Goal: Task Accomplishment & Management: Use online tool/utility

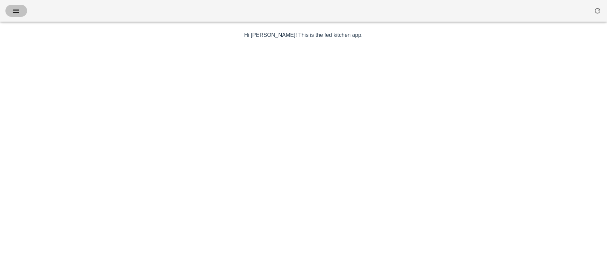
click at [16, 12] on icon "button" at bounding box center [16, 11] width 8 height 8
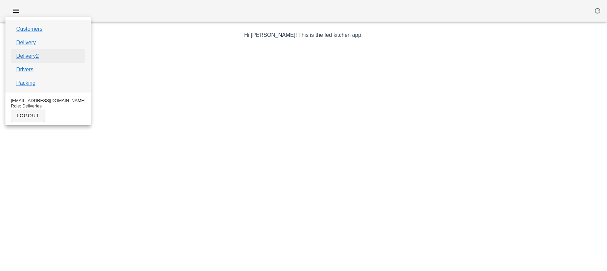
click at [25, 59] on link "Delivery2" at bounding box center [27, 56] width 23 height 8
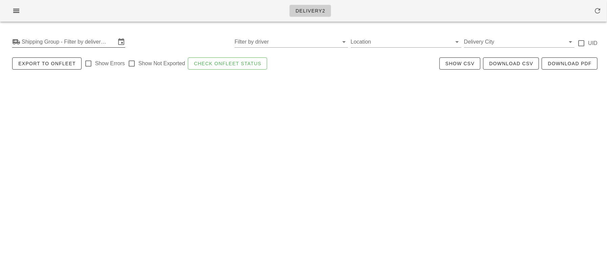
click at [56, 45] on input "Shipping Group - Filter by delivery logistics" at bounding box center [69, 42] width 94 height 11
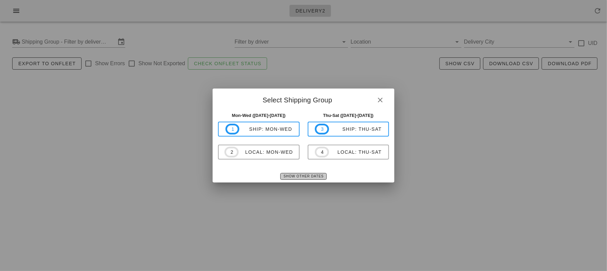
click at [297, 175] on span "Show Other Dates" at bounding box center [303, 177] width 40 height 4
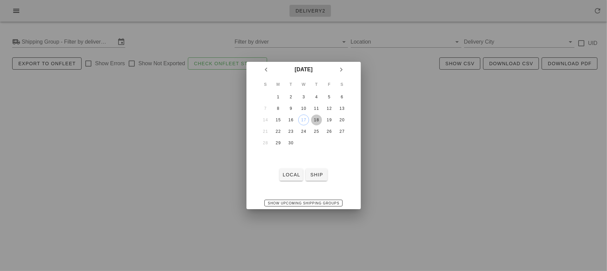
click at [316, 119] on div "18" at bounding box center [316, 120] width 11 height 5
click at [288, 177] on span "local" at bounding box center [291, 174] width 18 height 5
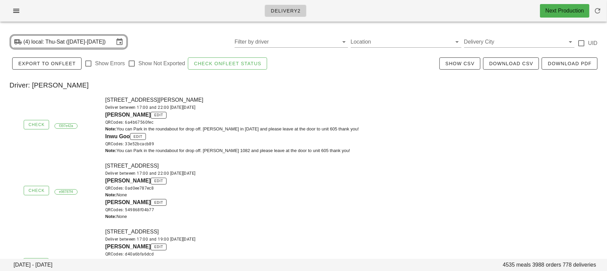
scroll to position [9824, 0]
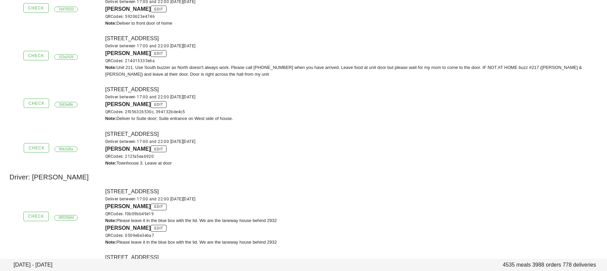
drag, startPoint x: 111, startPoint y: 121, endPoint x: 190, endPoint y: 119, distance: 78.9
click at [190, 126] on div "3-[STREET_ADDRESS] Deliver between 17:00 and 22:00 [DATE][DATE] [PERSON_NAME] e…" at bounding box center [354, 148] width 506 height 45
copy div "[STREET_ADDRESS]"
click at [148, 126] on div "3-[STREET_ADDRESS] Deliver between 17:00 and 22:00 [DATE][DATE] [PERSON_NAME] e…" at bounding box center [354, 148] width 506 height 45
drag, startPoint x: 111, startPoint y: 119, endPoint x: 191, endPoint y: 119, distance: 79.5
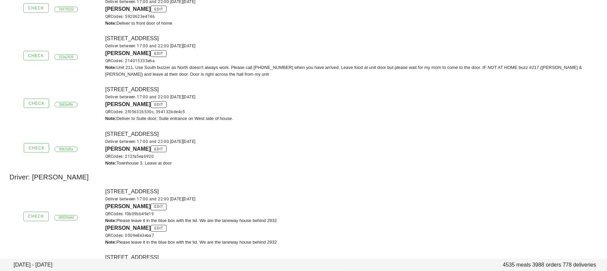
click at [191, 126] on div "3-[STREET_ADDRESS] Deliver between 17:00 and 22:00 [DATE][DATE] [PERSON_NAME] e…" at bounding box center [354, 148] width 506 height 45
copy div "[STREET_ADDRESS]"
click at [107, 126] on div "3-[STREET_ADDRESS] Deliver between 17:00 and 22:00 [DATE][DATE] [PERSON_NAME] e…" at bounding box center [354, 148] width 506 height 45
copy div "3"
